Goal: Task Accomplishment & Management: Use online tool/utility

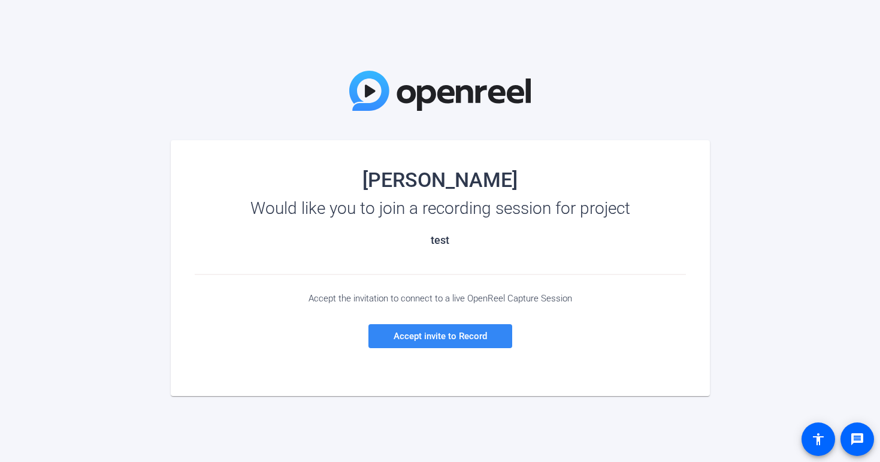
click at [462, 338] on span "Accept invite to Record" at bounding box center [439, 336] width 93 height 11
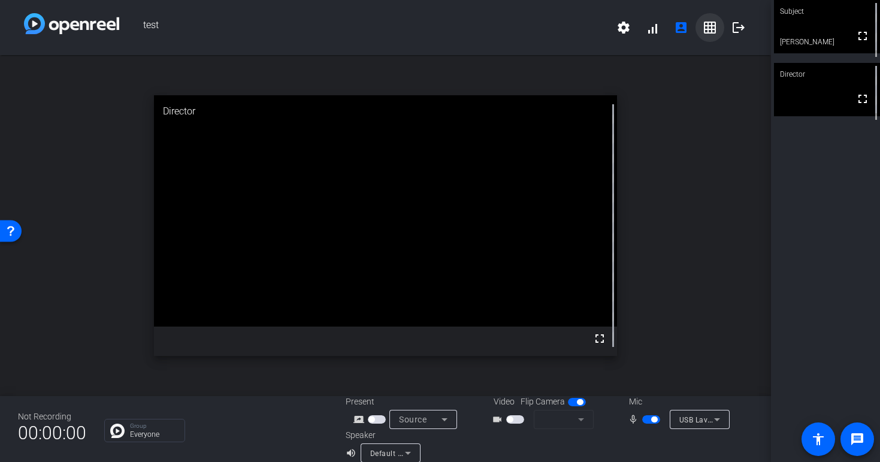
click at [715, 28] on mat-icon "grid_on" at bounding box center [709, 27] width 14 height 14
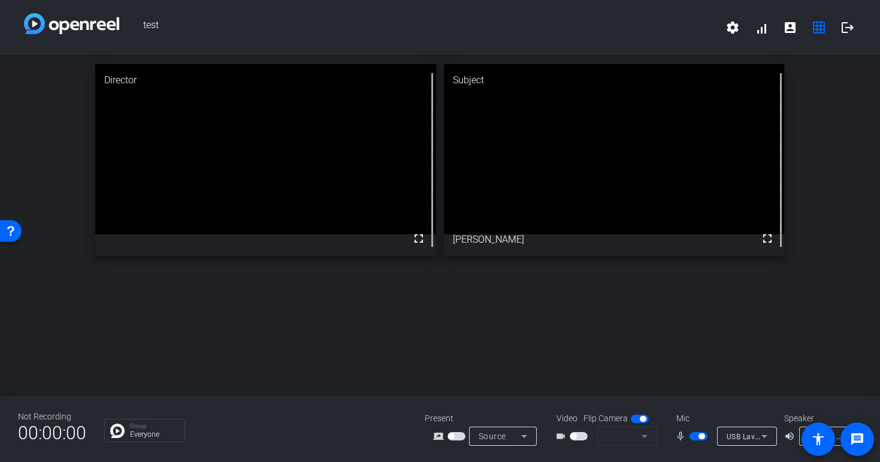
click at [584, 435] on span "button" at bounding box center [578, 436] width 18 height 8
drag, startPoint x: 582, startPoint y: 433, endPoint x: 619, endPoint y: 435, distance: 37.2
click at [584, 433] on span "button" at bounding box center [578, 436] width 18 height 8
click at [641, 436] on mat-form-field at bounding box center [627, 435] width 60 height 19
click at [642, 438] on mat-form-field at bounding box center [627, 435] width 60 height 19
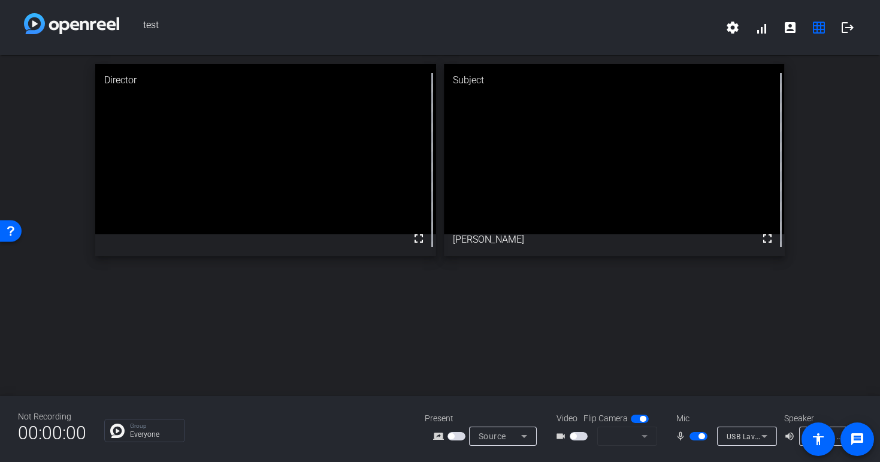
click at [765, 435] on icon at bounding box center [764, 436] width 6 height 3
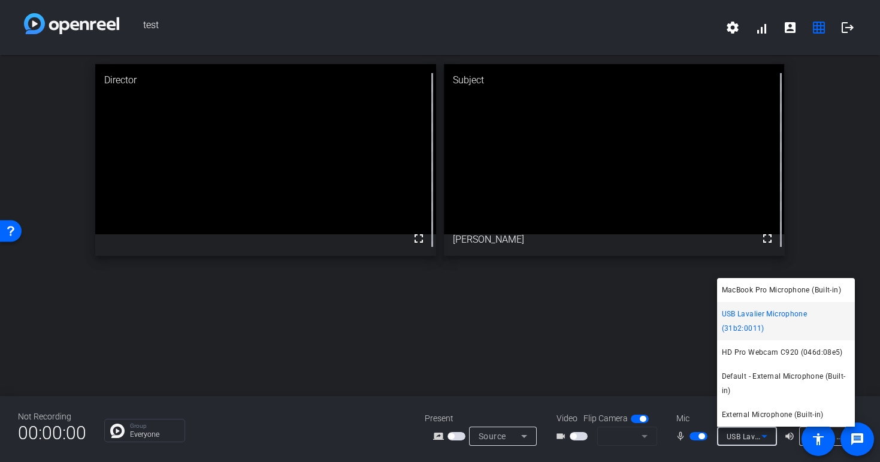
click at [619, 371] on div at bounding box center [440, 231] width 880 height 462
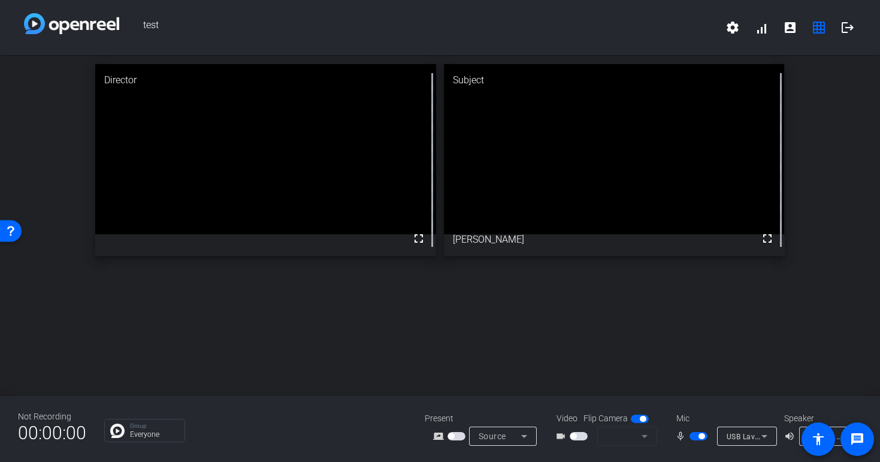
click at [581, 436] on span "button" at bounding box center [578, 436] width 18 height 8
click at [638, 422] on span "button" at bounding box center [639, 418] width 18 height 8
click at [641, 420] on span "button" at bounding box center [639, 418] width 18 height 8
click at [641, 432] on mat-form-field at bounding box center [627, 435] width 60 height 19
click at [641, 435] on mat-form-field at bounding box center [627, 435] width 60 height 19
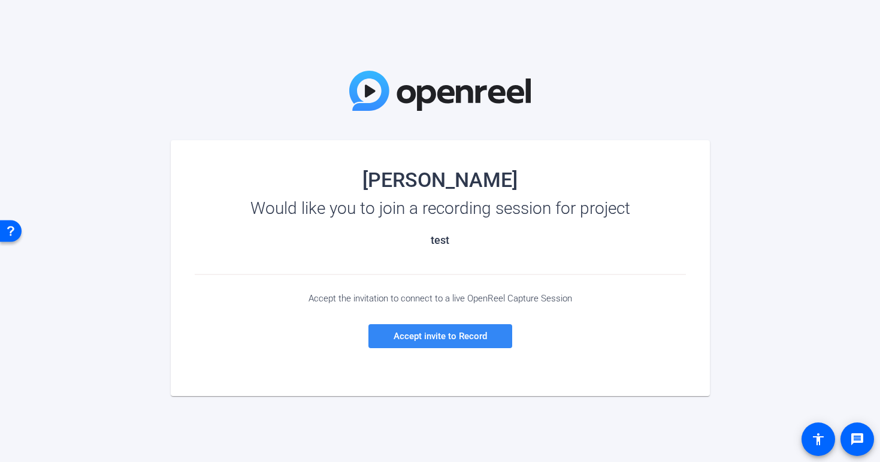
click at [427, 326] on span at bounding box center [440, 336] width 144 height 29
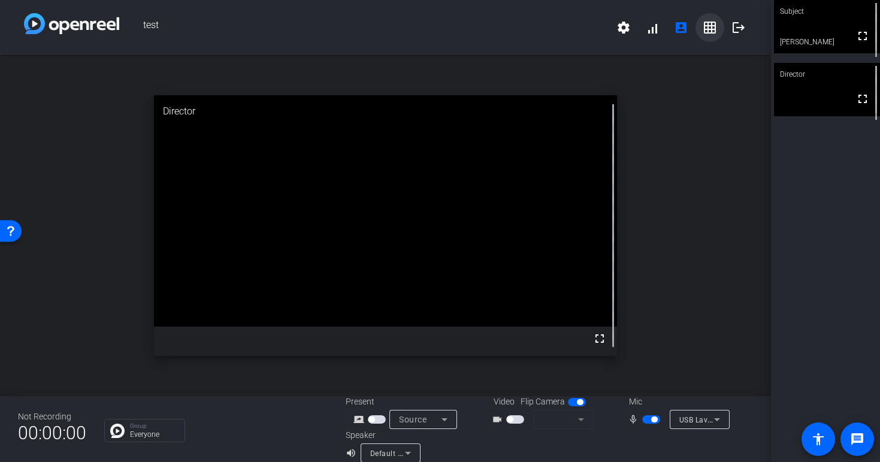
click at [706, 28] on mat-icon "grid_on" at bounding box center [709, 27] width 14 height 14
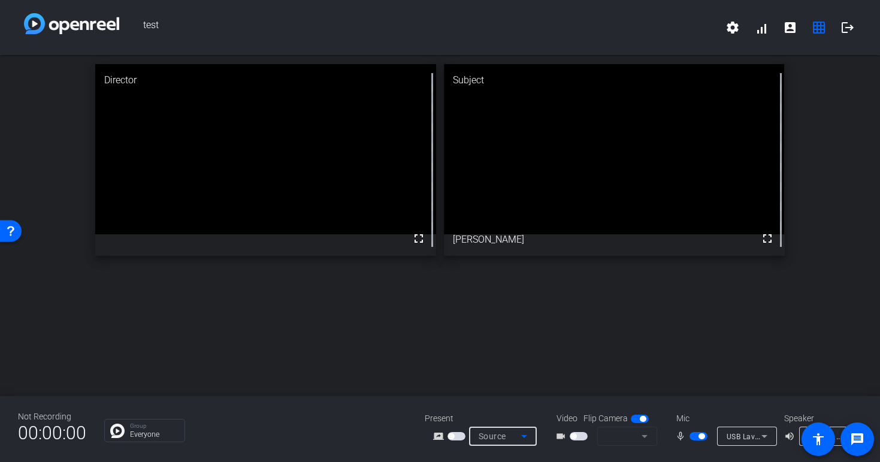
click at [524, 438] on icon at bounding box center [524, 436] width 14 height 14
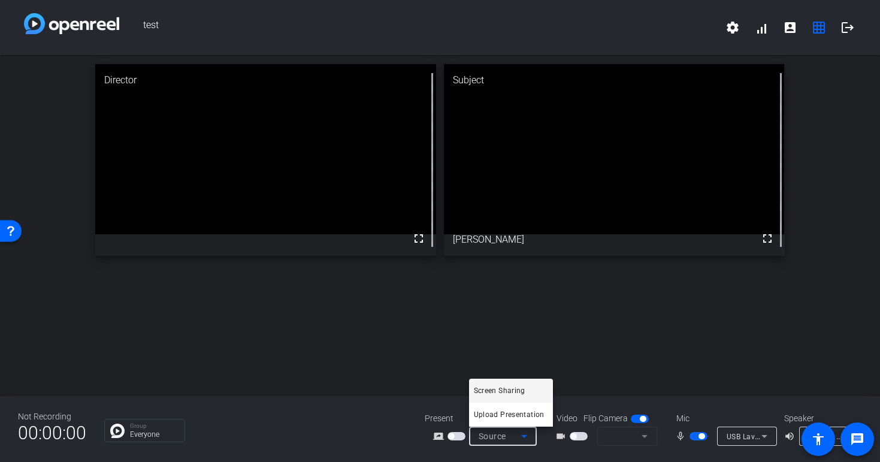
click at [609, 444] on div at bounding box center [440, 231] width 880 height 462
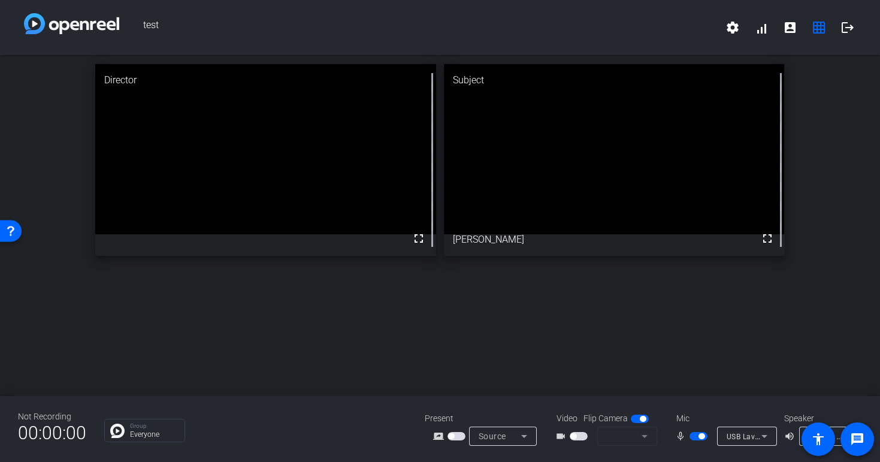
click at [580, 435] on span "button" at bounding box center [578, 436] width 18 height 8
click at [562, 436] on mat-icon "videocam_outline" at bounding box center [562, 436] width 14 height 14
click at [645, 439] on mat-form-field at bounding box center [627, 435] width 60 height 19
click at [636, 422] on span "button" at bounding box center [639, 418] width 18 height 8
click at [644, 441] on mat-form-field at bounding box center [627, 435] width 60 height 19
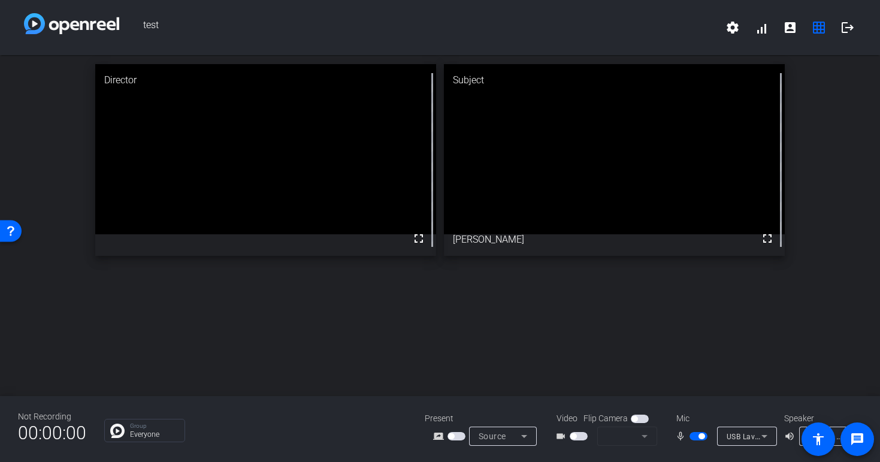
click at [643, 438] on mat-form-field at bounding box center [627, 435] width 60 height 19
click at [644, 438] on mat-form-field at bounding box center [627, 435] width 60 height 19
click at [626, 438] on mat-form-field at bounding box center [627, 435] width 60 height 19
click at [644, 437] on mat-form-field at bounding box center [627, 435] width 60 height 19
click at [598, 439] on mat-form-field at bounding box center [627, 435] width 60 height 19
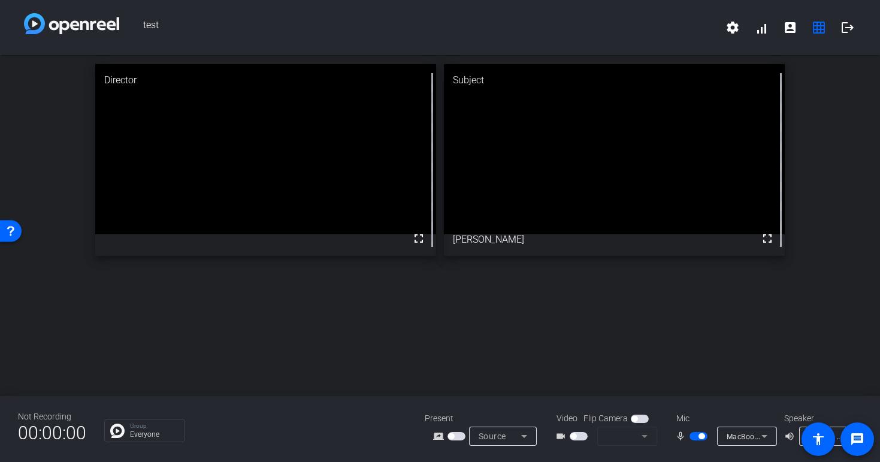
drag, startPoint x: 604, startPoint y: 436, endPoint x: 614, endPoint y: 434, distance: 10.0
click at [614, 434] on mat-form-field at bounding box center [627, 435] width 60 height 19
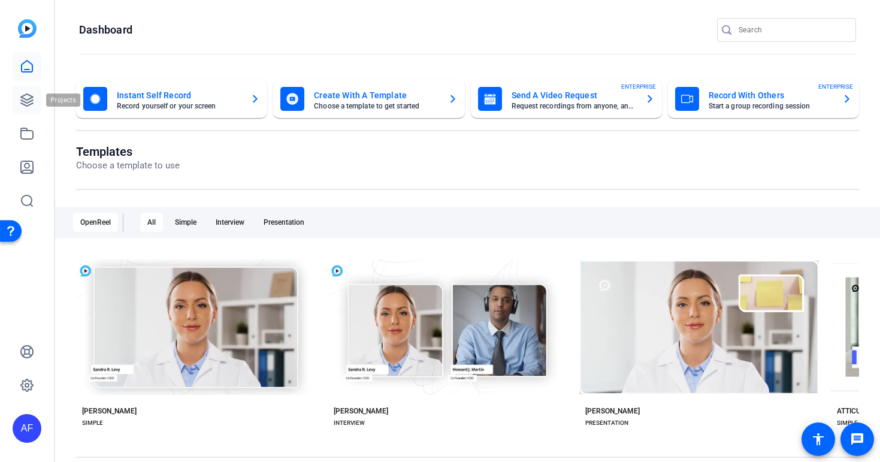
click at [26, 99] on icon at bounding box center [27, 100] width 12 height 12
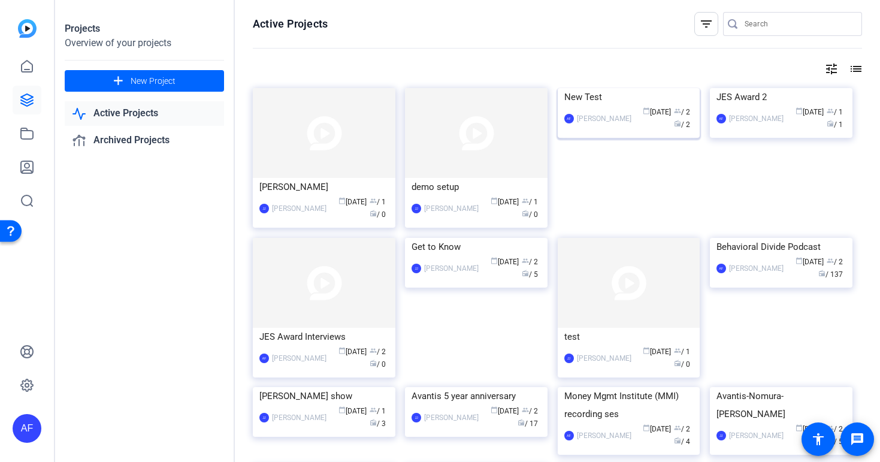
click at [626, 88] on img at bounding box center [628, 88] width 143 height 0
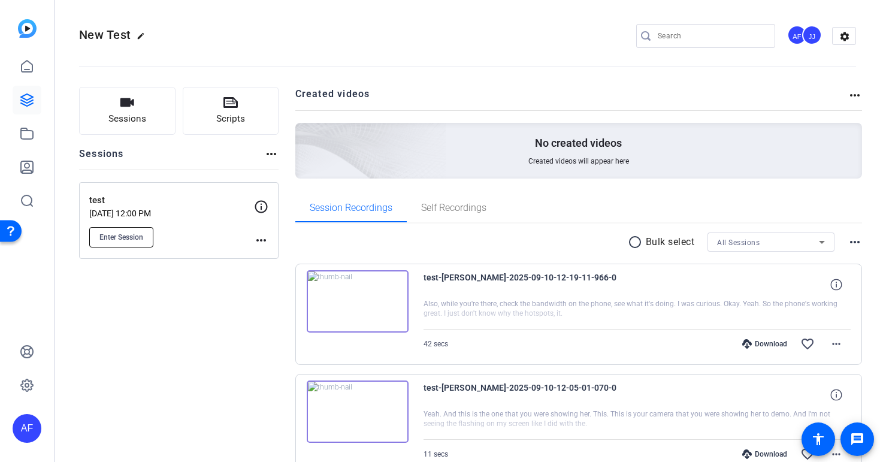
click at [121, 237] on span "Enter Session" at bounding box center [121, 237] width 44 height 10
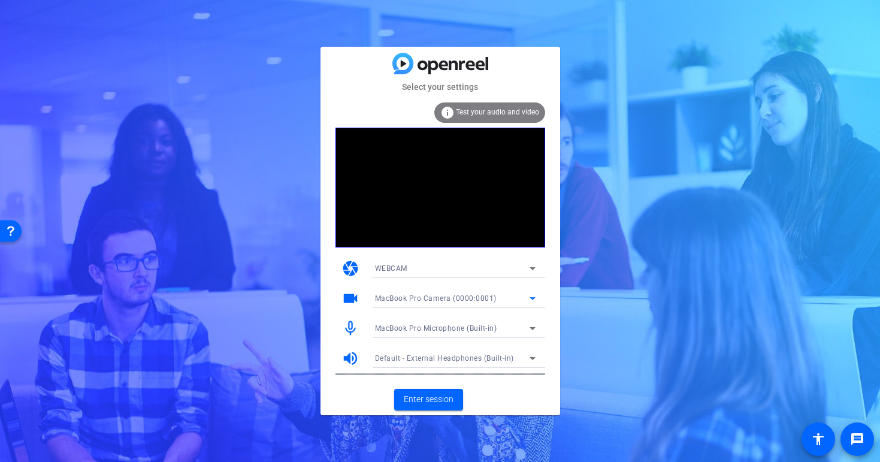
click at [495, 294] on div "MacBook Pro Camera (0000:0001)" at bounding box center [452, 297] width 154 height 15
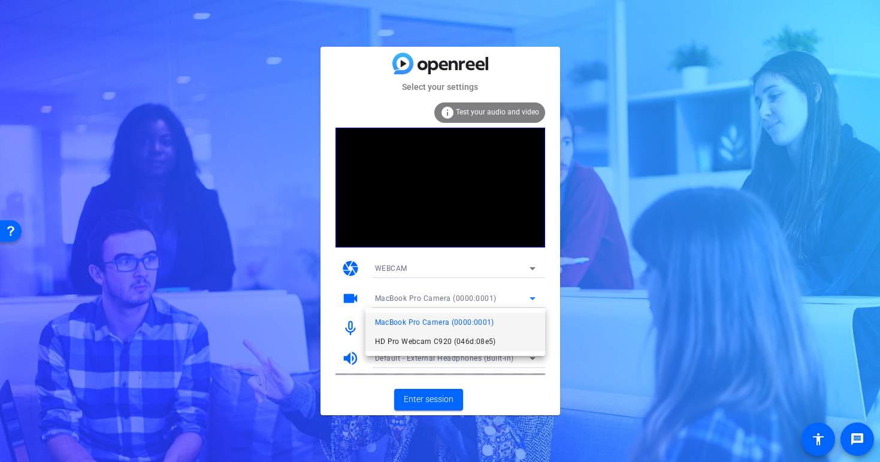
click at [452, 342] on span "HD Pro Webcam C920 (046d:08e5)" at bounding box center [435, 341] width 121 height 14
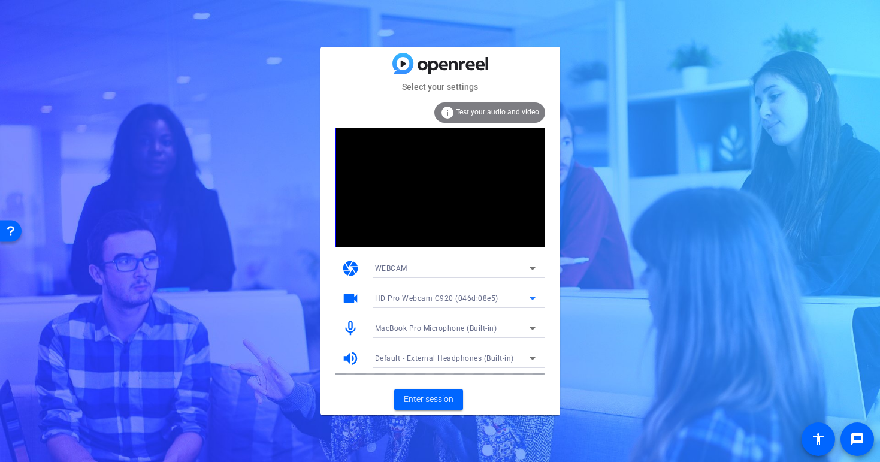
click at [448, 329] on span "MacBook Pro Microphone (Built-in)" at bounding box center [436, 328] width 122 height 8
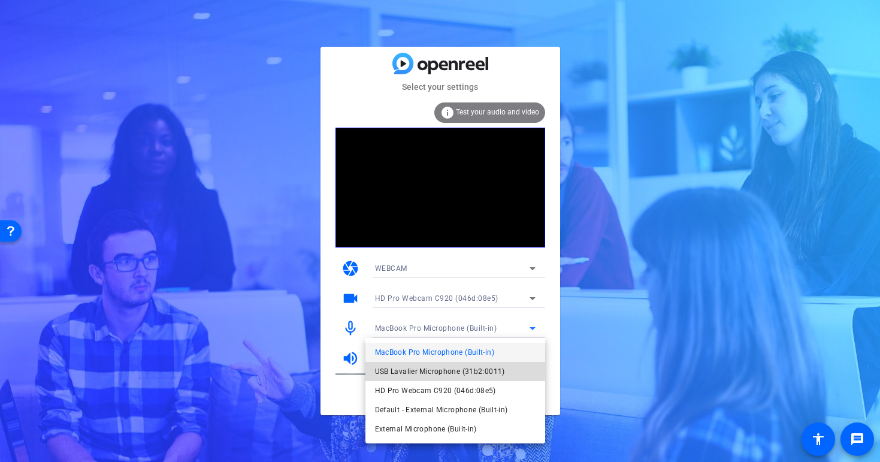
click at [432, 367] on span "USB Lavalier Microphone (31b2:0011)" at bounding box center [440, 371] width 130 height 14
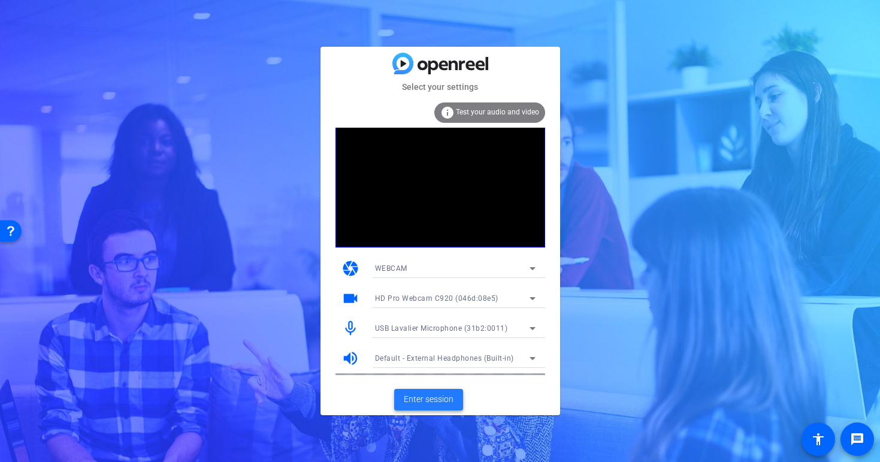
click at [417, 401] on span "Enter session" at bounding box center [429, 399] width 50 height 13
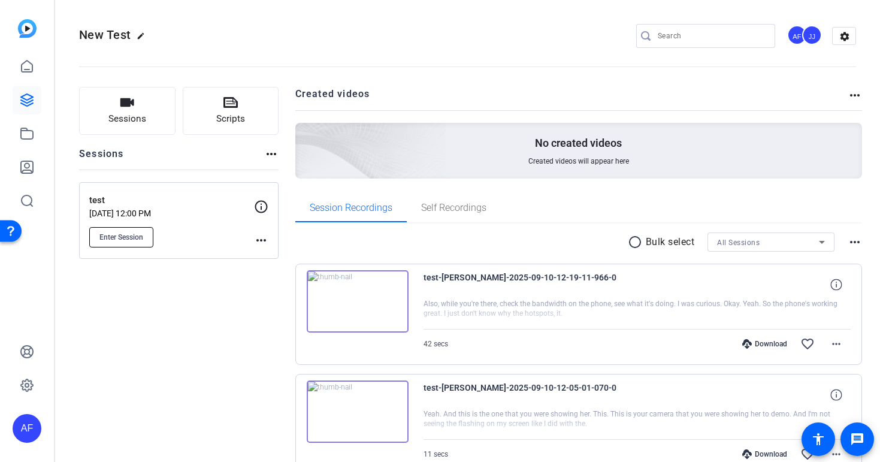
click at [126, 229] on button "Enter Session" at bounding box center [121, 237] width 64 height 20
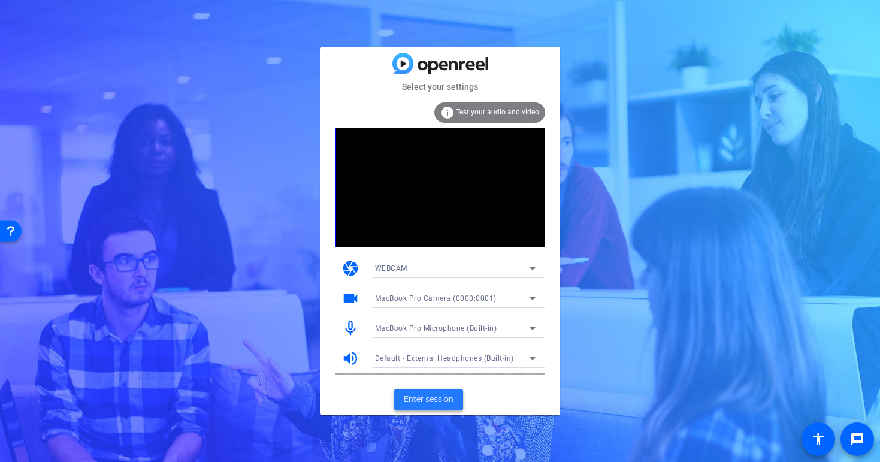
click at [410, 397] on span "Enter session" at bounding box center [429, 399] width 50 height 13
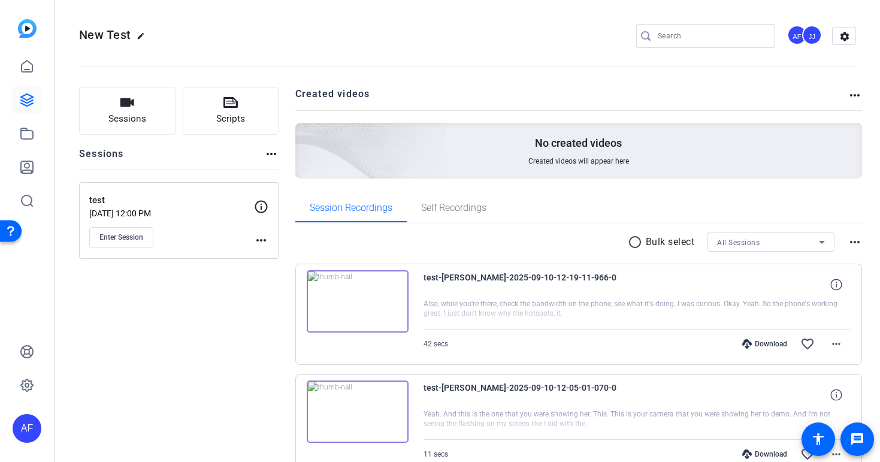
click at [177, 345] on div "Sessions Scripts Sessions more_horiz test [DATE] 12:00 PM Enter Session more_ho…" at bounding box center [178, 300] width 199 height 426
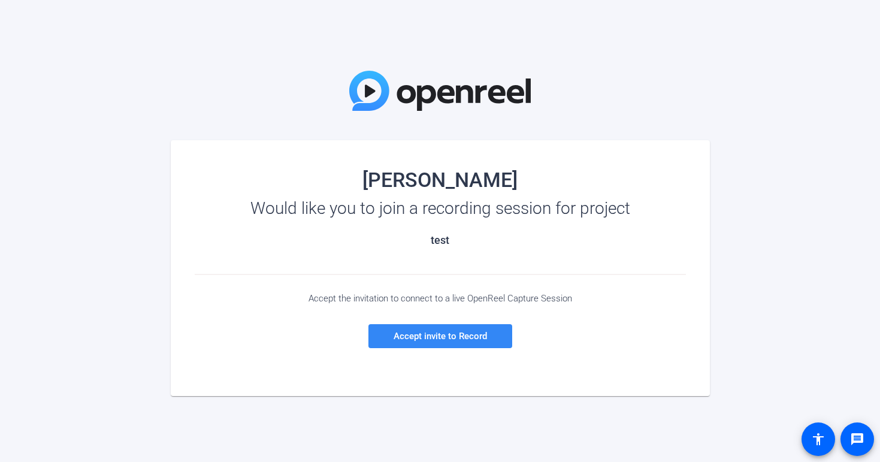
click at [434, 337] on span "Accept invite to Record" at bounding box center [439, 336] width 93 height 11
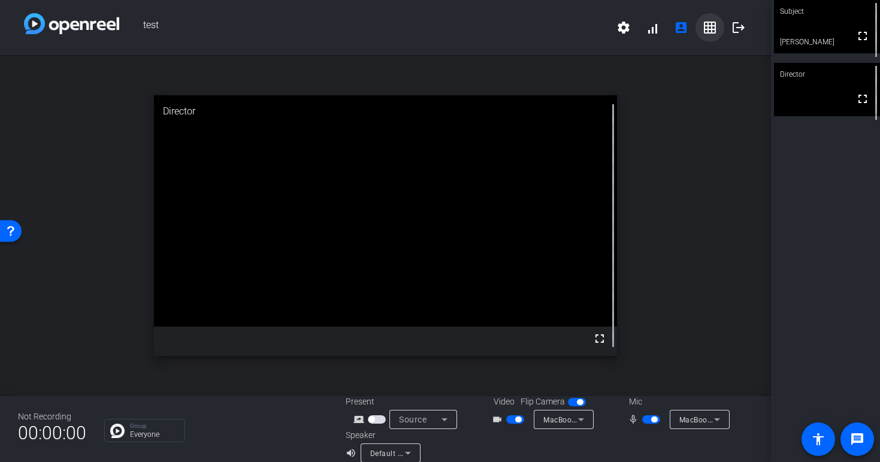
click at [703, 26] on mat-icon "grid_on" at bounding box center [709, 27] width 14 height 14
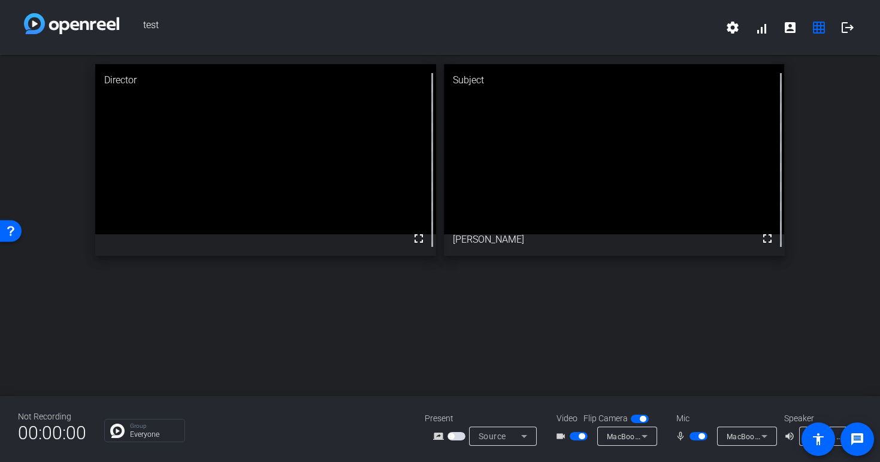
click at [644, 438] on icon at bounding box center [644, 436] width 6 height 3
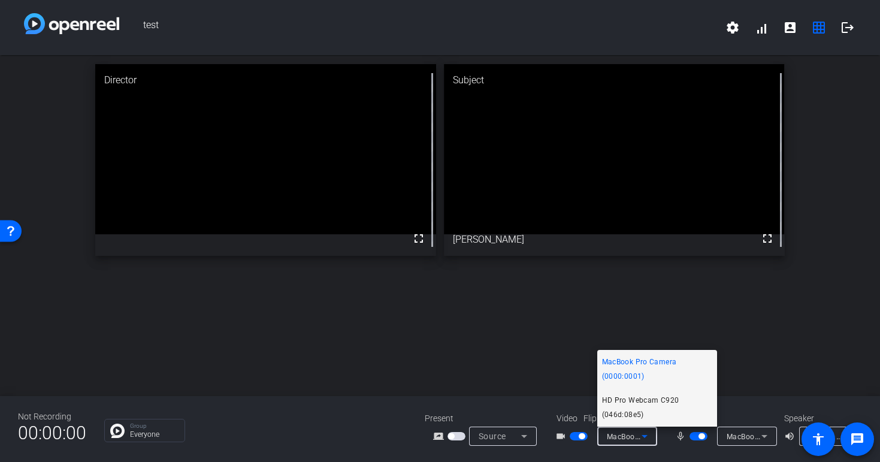
click at [642, 401] on span "HD Pro Webcam C920 (046d:08e5)" at bounding box center [657, 407] width 110 height 29
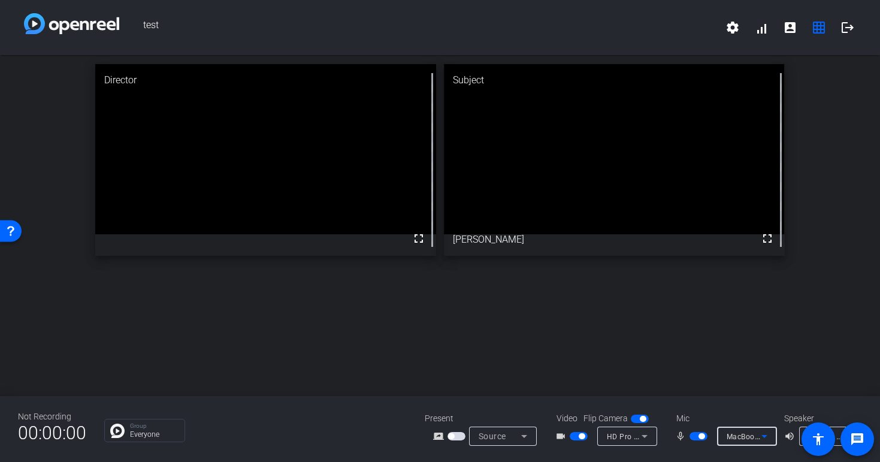
click at [766, 437] on icon at bounding box center [764, 436] width 14 height 14
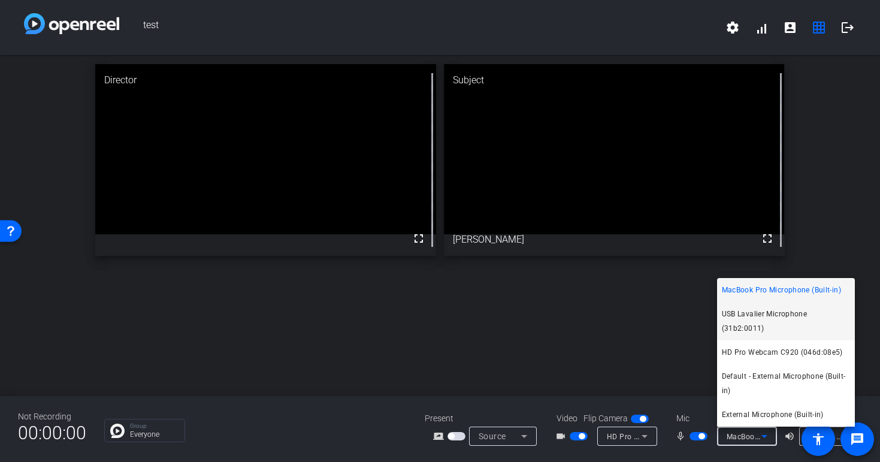
click at [748, 320] on span "USB Lavalier Microphone (31b2:0011)" at bounding box center [786, 321] width 128 height 29
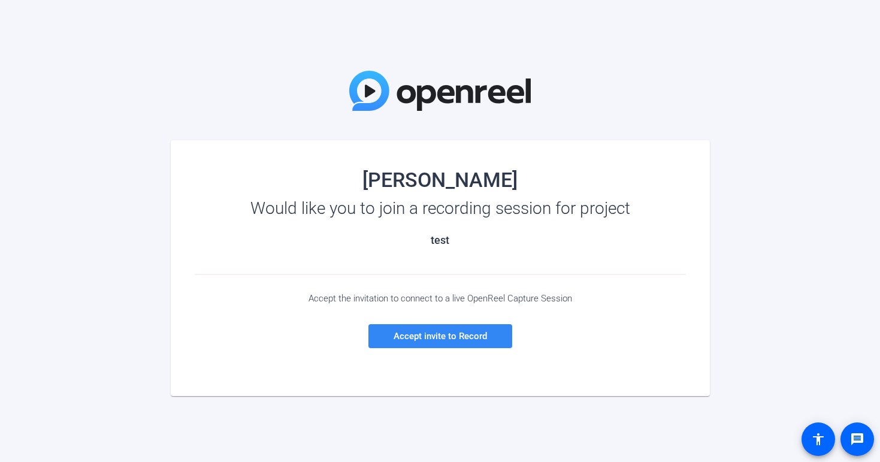
click at [444, 332] on span "Accept invite to Record" at bounding box center [439, 336] width 93 height 11
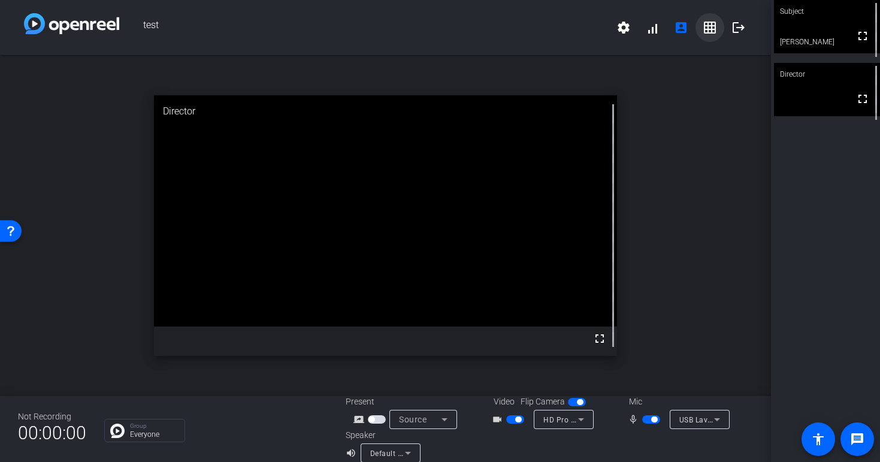
click at [708, 28] on mat-icon "grid_on" at bounding box center [709, 27] width 14 height 14
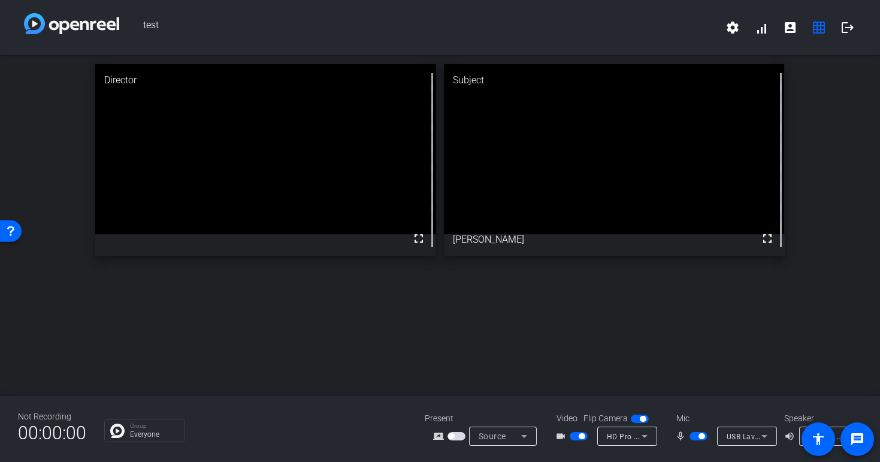
click at [647, 437] on icon at bounding box center [644, 436] width 14 height 14
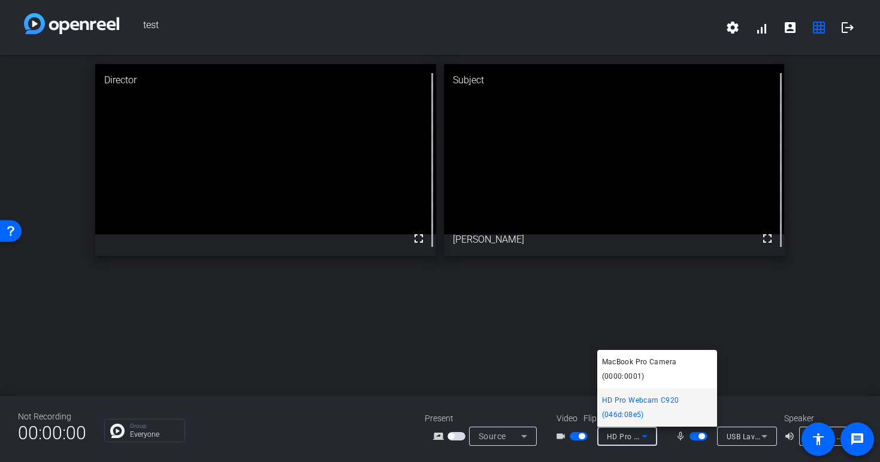
click at [647, 437] on div at bounding box center [440, 231] width 880 height 462
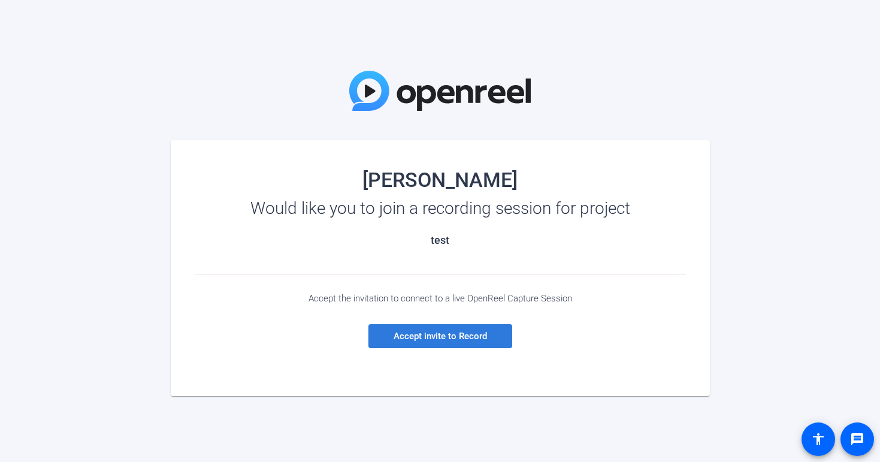
click at [441, 337] on span "Accept invite to Record" at bounding box center [439, 336] width 93 height 11
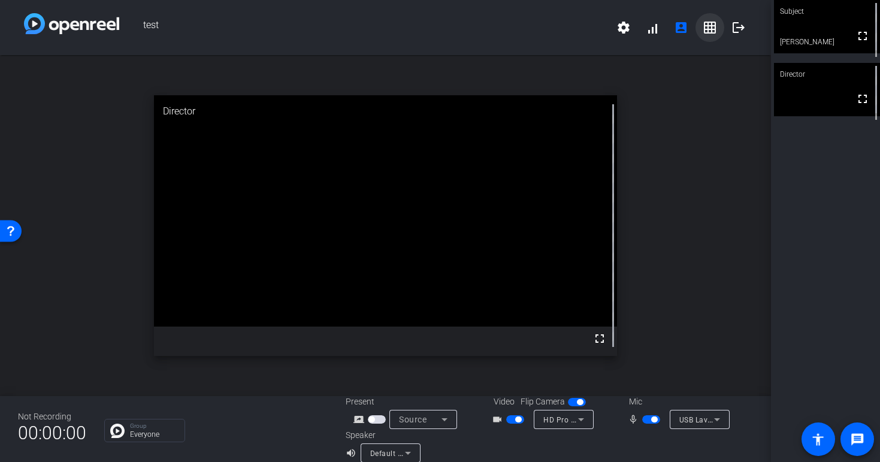
click at [706, 14] on span at bounding box center [709, 27] width 29 height 29
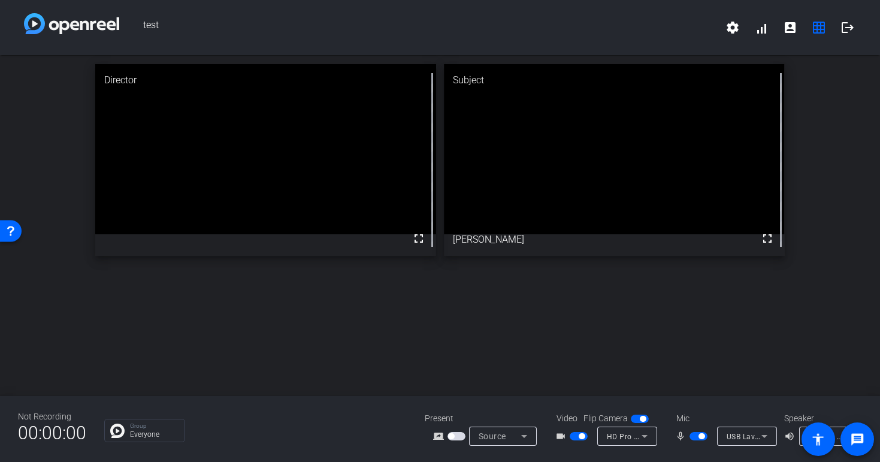
click at [647, 436] on icon at bounding box center [644, 436] width 14 height 14
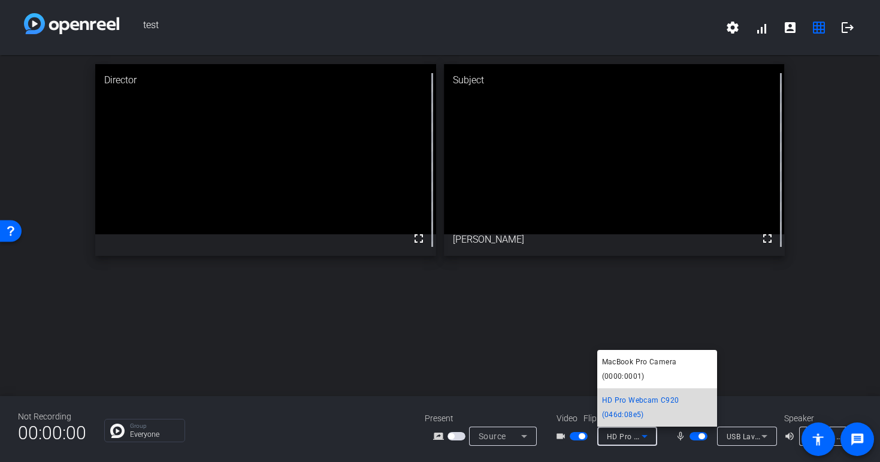
click at [630, 401] on span "HD Pro Webcam C920 (046d:08e5)" at bounding box center [657, 407] width 110 height 29
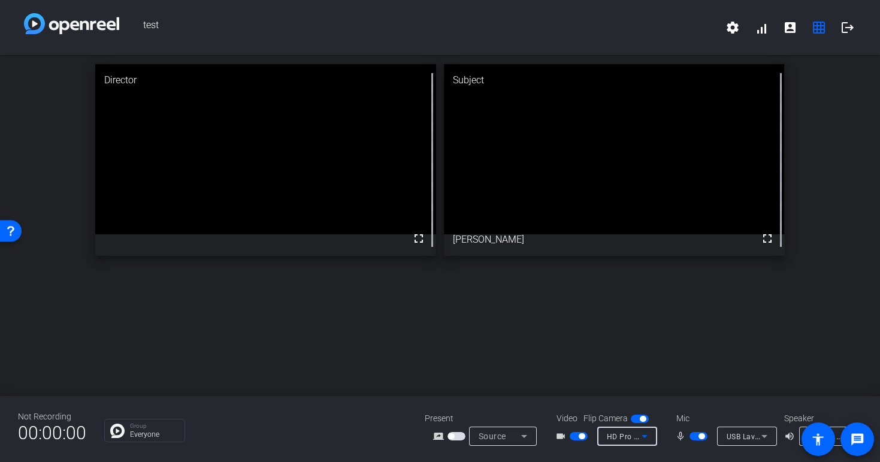
click at [835, 431] on span "Default - External Headphones (Built-in)" at bounding box center [877, 436] width 139 height 10
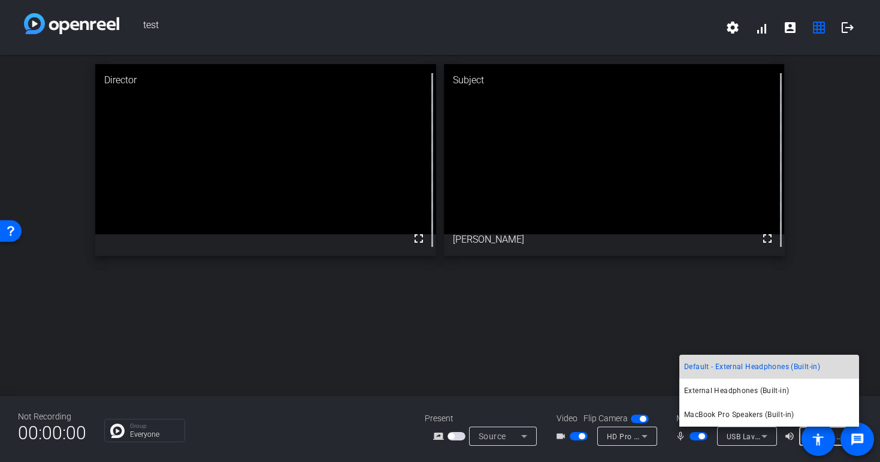
click at [762, 365] on span "Default - External Headphones (Built-in)" at bounding box center [752, 366] width 136 height 14
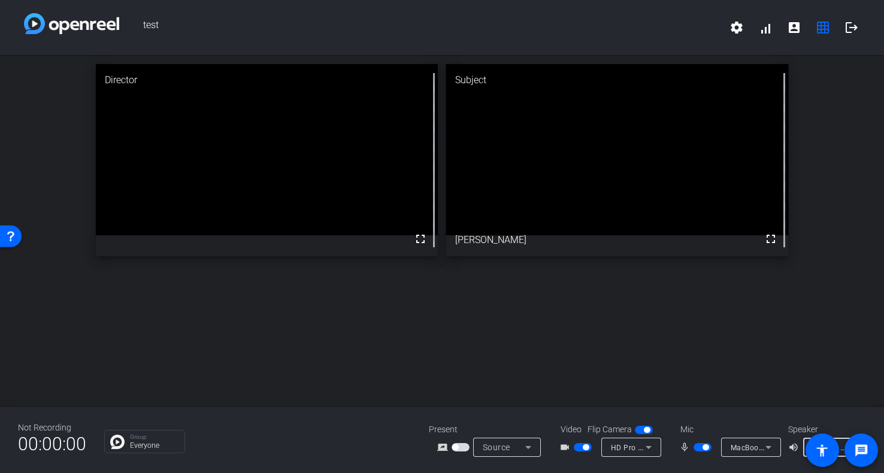
click at [839, 444] on span "Default - MacBook Pro Speakers (Built-in)" at bounding box center [885, 447] width 144 height 10
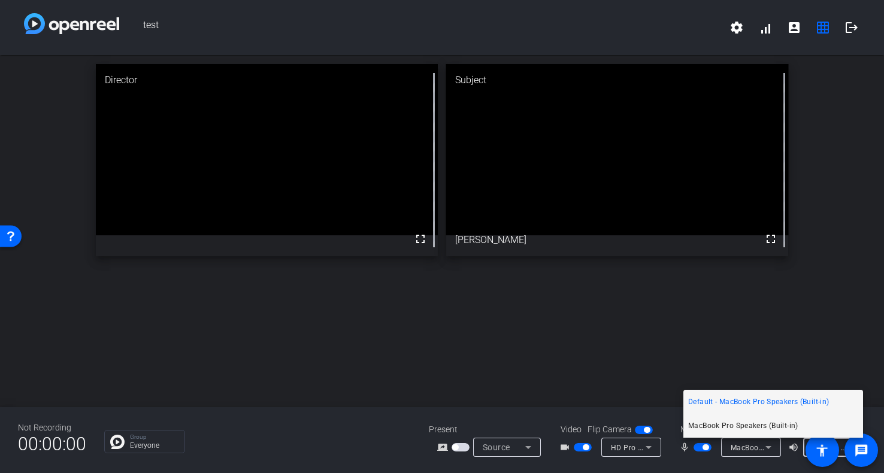
click at [755, 425] on span "MacBook Pro Speakers (Built-in)" at bounding box center [743, 426] width 110 height 14
